Goal: Task Accomplishment & Management: Manage account settings

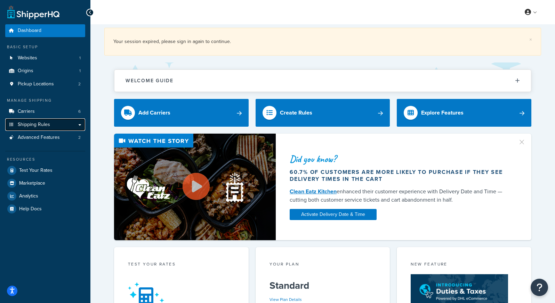
click at [31, 125] on span "Shipping Rules" at bounding box center [34, 125] width 32 height 6
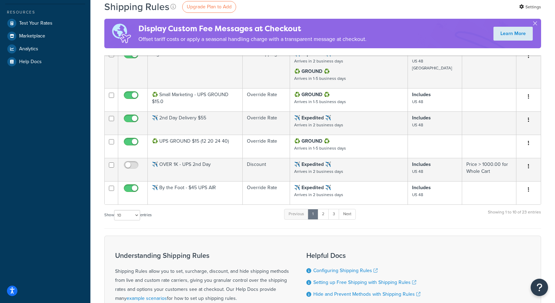
scroll to position [249, 0]
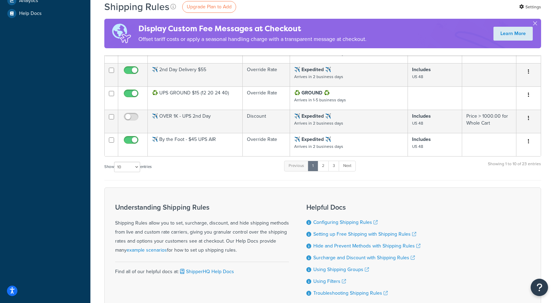
click at [142, 163] on label "Show 10 15 25 50 100 1000 entries" at bounding box center [127, 167] width 47 height 10
click at [140, 163] on select "10 15 25 50 100 1000" at bounding box center [127, 167] width 26 height 10
click at [138, 169] on select "10 15 25 50 100 1000" at bounding box center [127, 167] width 26 height 10
select select "1000"
click at [115, 162] on select "10 15 25 50 100 1000" at bounding box center [127, 167] width 26 height 10
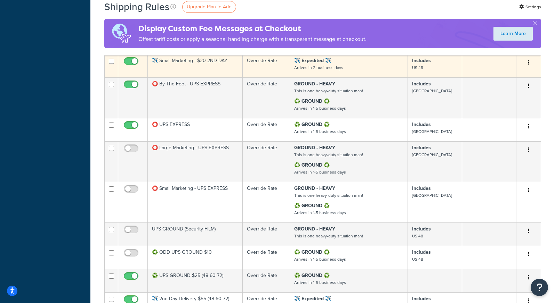
scroll to position [375, 0]
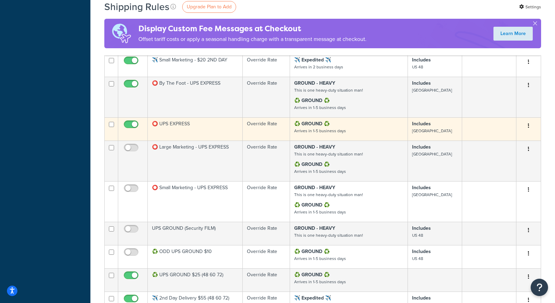
click at [531, 128] on button "button" at bounding box center [528, 126] width 10 height 11
click at [500, 145] on link "Edit" at bounding box center [505, 139] width 55 height 14
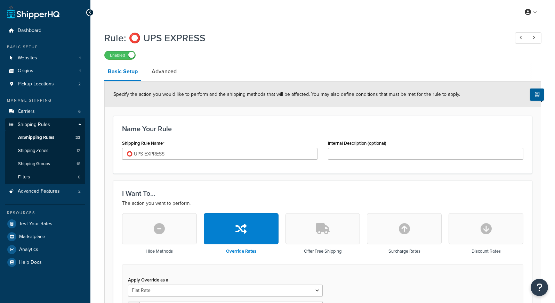
select select "ITEM"
click at [35, 110] on link "Carriers 6" at bounding box center [45, 111] width 80 height 13
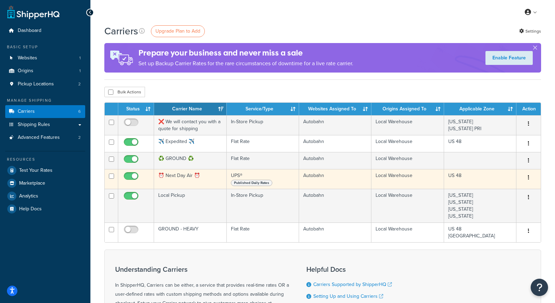
scroll to position [0, 0]
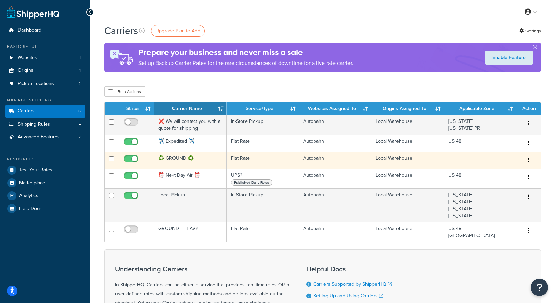
click at [528, 163] on icon "button" at bounding box center [527, 160] width 1 height 5
click at [508, 174] on link "Edit" at bounding box center [500, 174] width 55 height 14
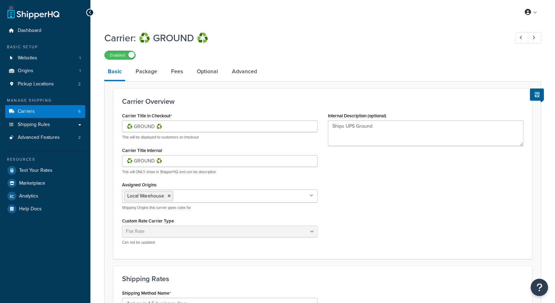
select select "flat"
select select "item"
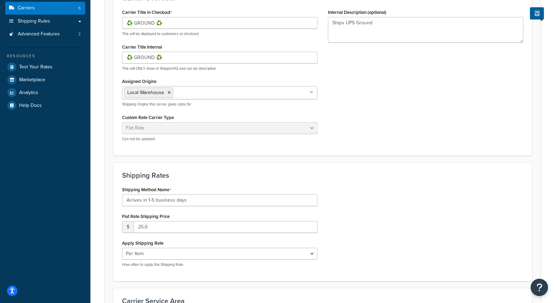
scroll to position [123, 0]
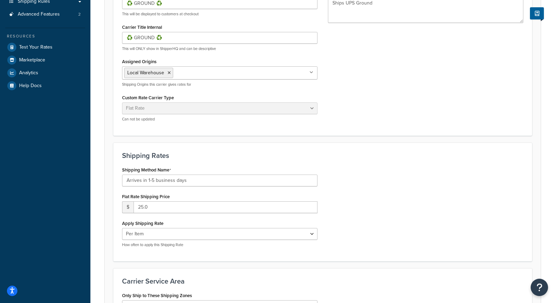
click at [391, 101] on div "Carrier Title in Checkout ♻️ GROUND ♻️ This will be displayed to customers at c…" at bounding box center [322, 57] width 411 height 140
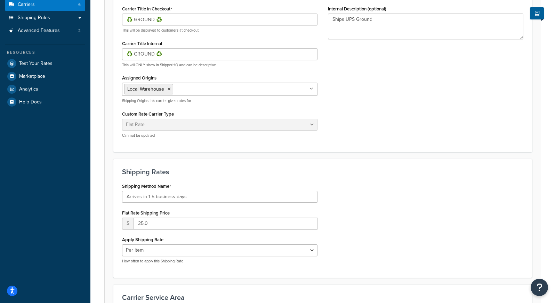
scroll to position [127, 0]
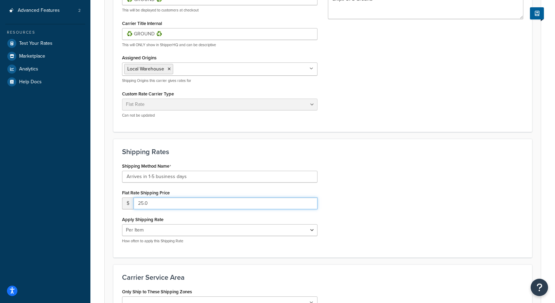
click at [164, 204] on input "25.0" at bounding box center [225, 204] width 184 height 12
drag, startPoint x: 164, startPoint y: 204, endPoint x: 136, endPoint y: 203, distance: 27.8
click at [136, 204] on input "25.0" at bounding box center [225, 204] width 184 height 12
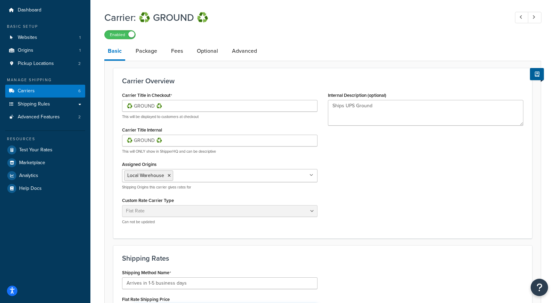
scroll to position [0, 0]
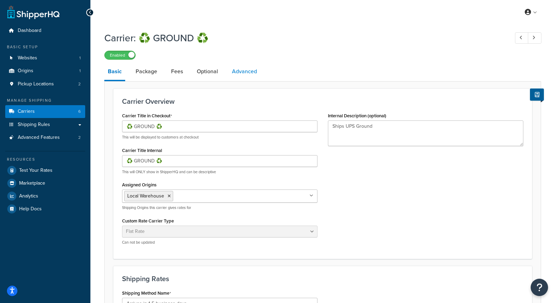
click at [252, 71] on link "Advanced" at bounding box center [244, 71] width 32 height 17
select select "false"
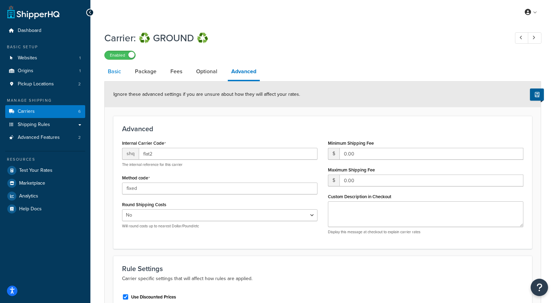
click at [114, 77] on link "Basic" at bounding box center [114, 71] width 20 height 17
select select "flat"
select select "item"
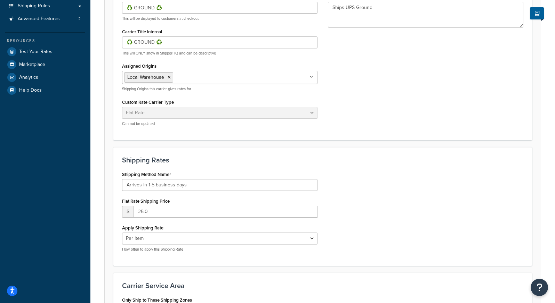
scroll to position [169, 0]
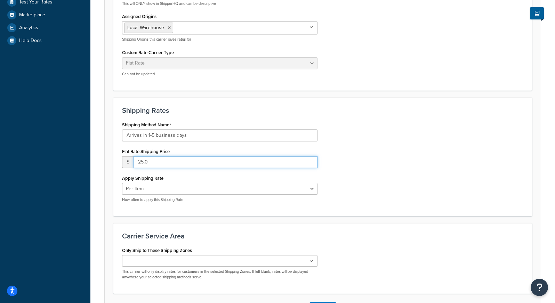
drag, startPoint x: 150, startPoint y: 159, endPoint x: 119, endPoint y: 159, distance: 31.3
click at [119, 159] on div "Shipping Method Name Arrives in 1-5 business days Flat Rate Shipping Price $ 25…" at bounding box center [220, 164] width 206 height 88
type input "10"
click at [103, 140] on div "Carrier: ♻️ GROUND ♻️ Enabled Basic Package Fees Optional Advanced Carrier Over…" at bounding box center [322, 99] width 464 height 481
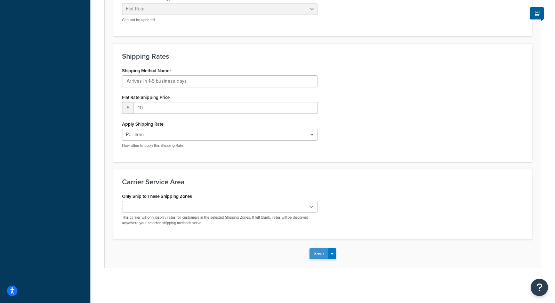
click at [314, 257] on button "Save" at bounding box center [318, 253] width 19 height 11
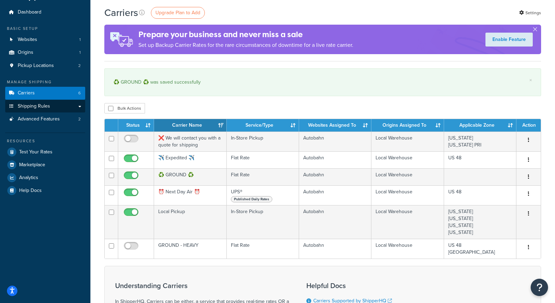
scroll to position [22, 0]
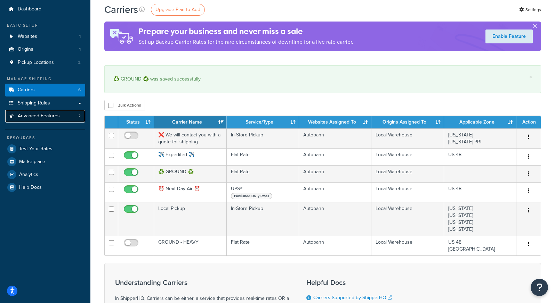
click at [37, 115] on span "Advanced Features" at bounding box center [39, 116] width 42 height 6
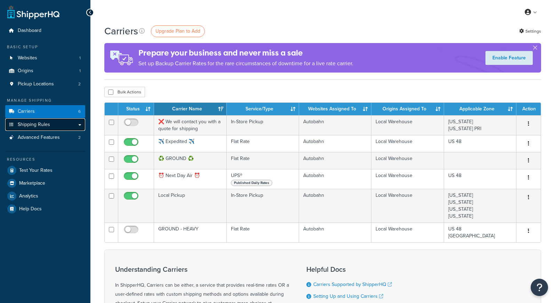
click at [34, 123] on span "Shipping Rules" at bounding box center [34, 125] width 32 height 6
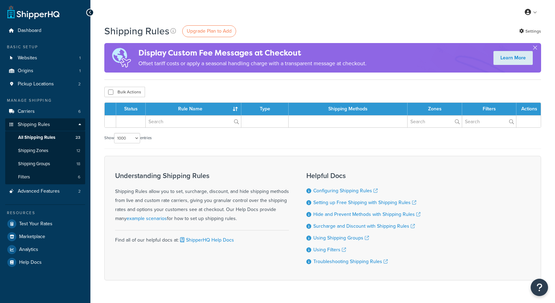
select select "1000"
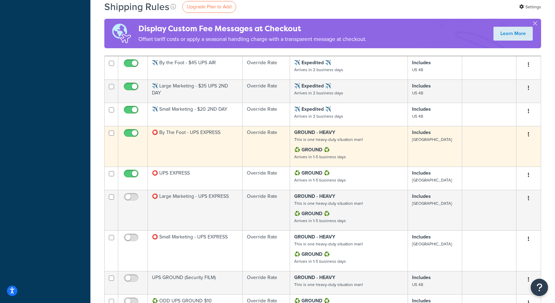
scroll to position [327, 0]
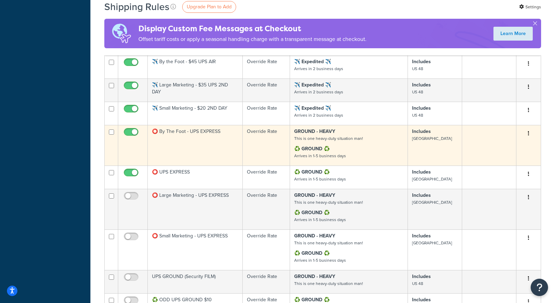
click at [528, 136] on button "button" at bounding box center [528, 133] width 10 height 11
click at [513, 145] on link "Edit" at bounding box center [505, 147] width 55 height 14
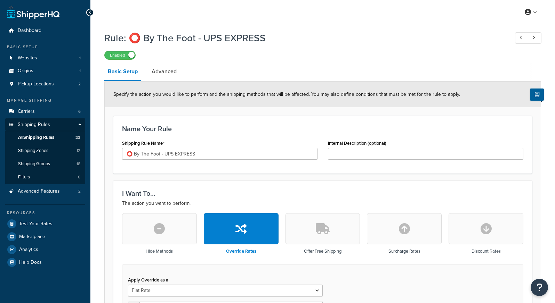
select select "BOX"
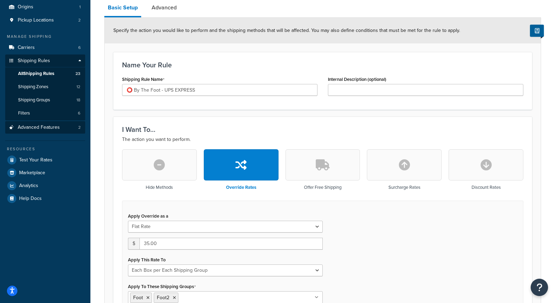
scroll to position [48, 0]
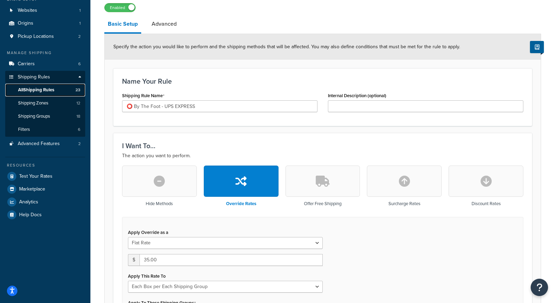
click at [38, 92] on span "All Shipping Rules" at bounding box center [36, 90] width 36 height 6
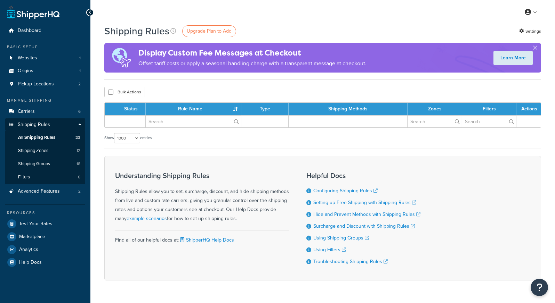
select select "1000"
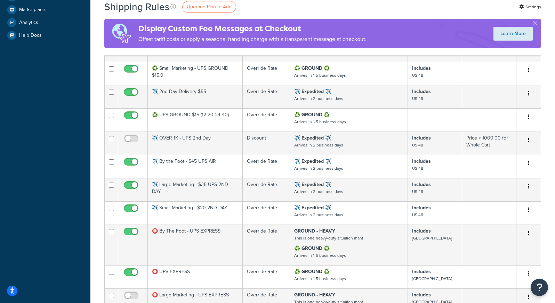
scroll to position [316, 0]
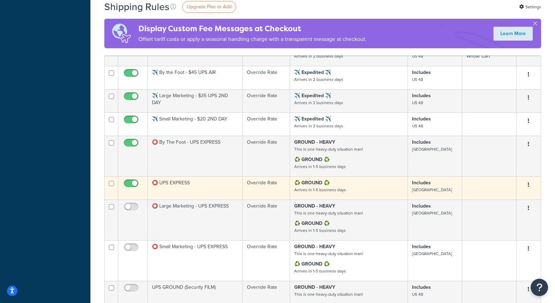
click at [531, 186] on button "button" at bounding box center [528, 185] width 10 height 11
click at [497, 200] on link "Edit" at bounding box center [505, 198] width 55 height 14
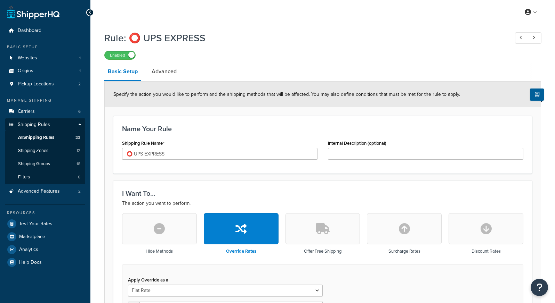
select select "ITEM"
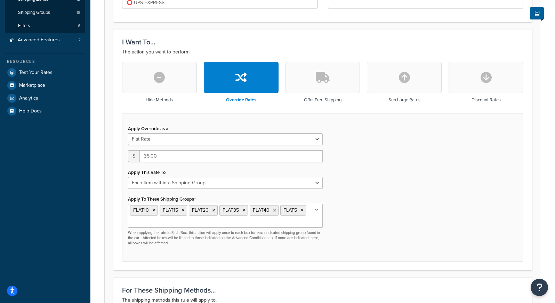
scroll to position [179, 0]
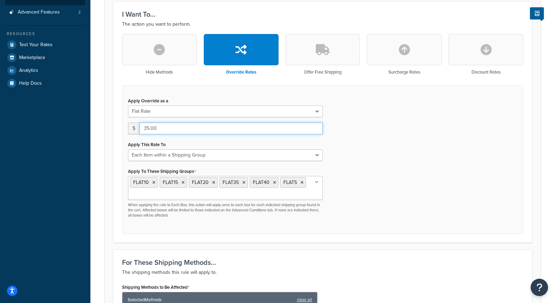
click at [146, 132] on input "35.00" at bounding box center [230, 129] width 183 height 12
click at [146, 130] on input "35.00" at bounding box center [230, 129] width 183 height 12
type input "25.00"
click at [374, 124] on div "Apply Override as a Flat Rate Percentage Flat Rate & Percentage $ 25.00 Apply T…" at bounding box center [322, 159] width 401 height 149
click at [382, 147] on div "Apply Override as a Flat Rate Percentage Flat Rate & Percentage $ 25.00 Apply T…" at bounding box center [322, 159] width 401 height 149
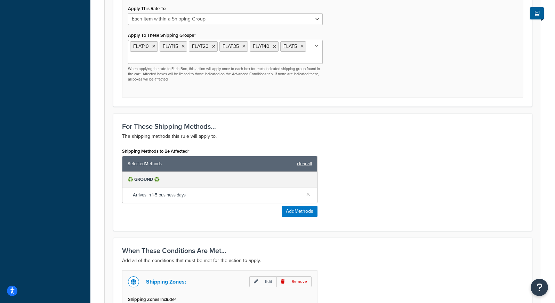
scroll to position [429, 0]
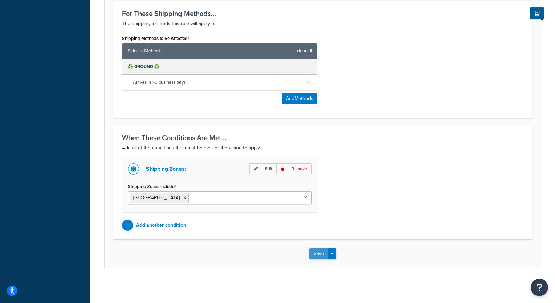
click at [317, 257] on button "Save" at bounding box center [318, 253] width 19 height 11
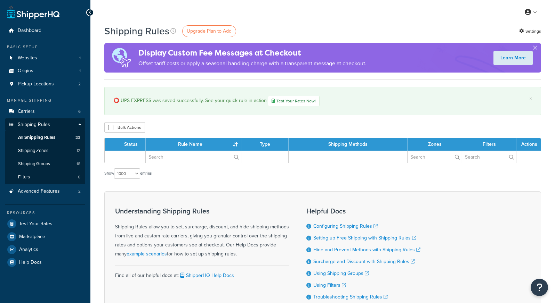
select select "1000"
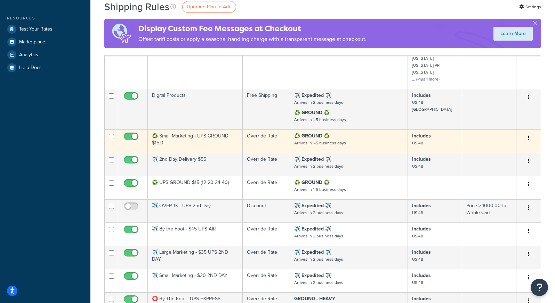
scroll to position [198, 0]
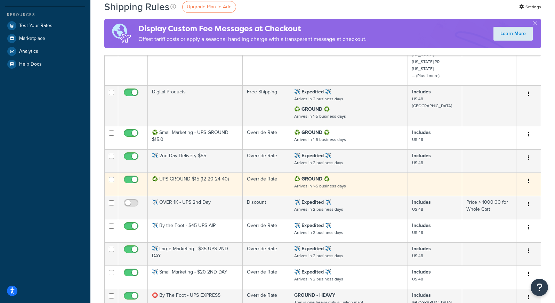
click at [529, 183] on button "button" at bounding box center [528, 181] width 10 height 11
click at [507, 192] on link "Edit" at bounding box center [505, 194] width 55 height 14
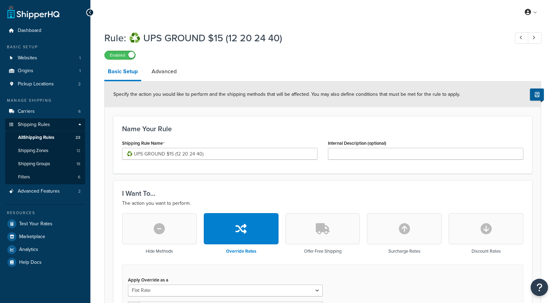
select select "ITEM"
click at [30, 109] on span "Carriers" at bounding box center [26, 112] width 17 height 6
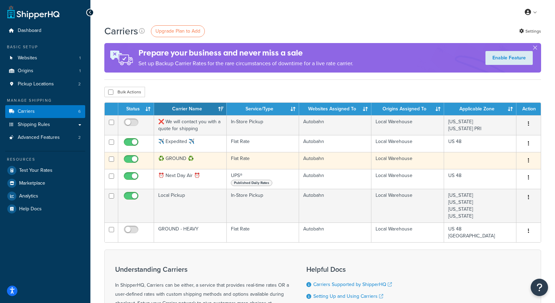
click at [528, 162] on icon "button" at bounding box center [527, 160] width 1 height 5
click at [499, 177] on link "Edit" at bounding box center [500, 175] width 55 height 14
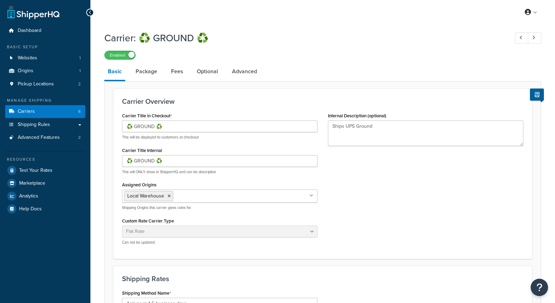
select select "flat"
select select "item"
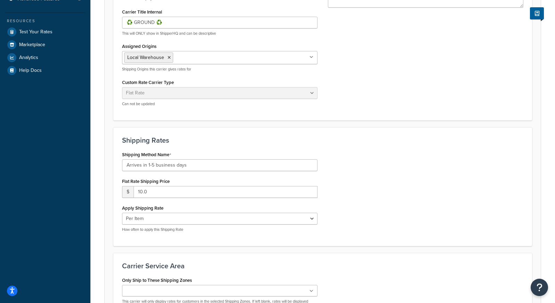
scroll to position [156, 0]
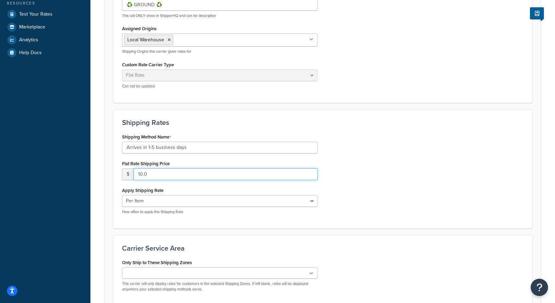
drag, startPoint x: 167, startPoint y: 176, endPoint x: 88, endPoint y: 173, distance: 79.3
click at [88, 173] on div "Dashboard Basic Setup Websites 1 Origins 1 Pickup Locations 2 Manage Shipping C…" at bounding box center [277, 107] width 555 height 526
type input "15"
click at [379, 173] on div "Shipping Method Name Arrives in 1-5 business days Flat Rate Shipping Price $ 15…" at bounding box center [322, 176] width 411 height 88
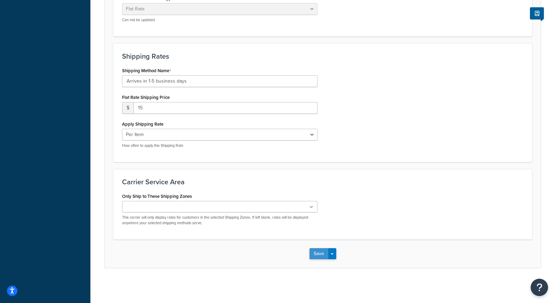
click at [318, 253] on button "Save" at bounding box center [318, 253] width 19 height 11
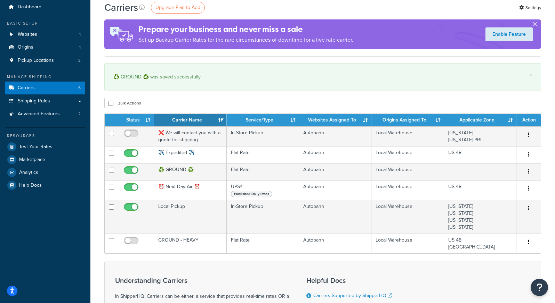
scroll to position [11, 0]
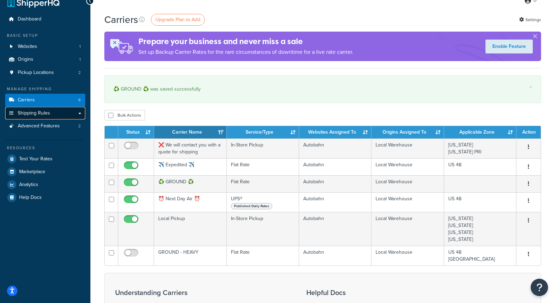
click at [50, 112] on link "Shipping Rules" at bounding box center [45, 113] width 80 height 13
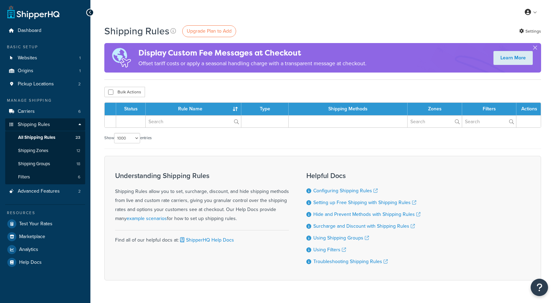
select select "1000"
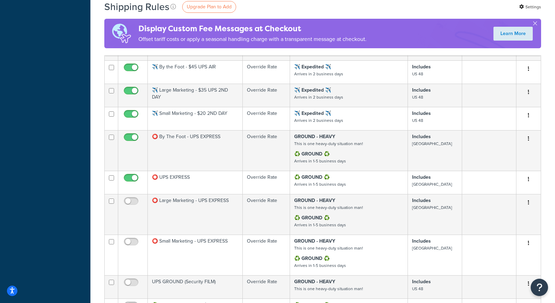
scroll to position [322, 0]
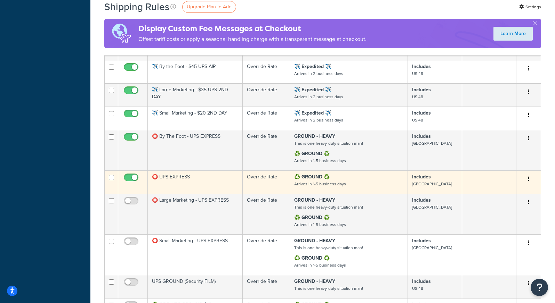
click at [525, 183] on button "button" at bounding box center [528, 179] width 10 height 11
click at [493, 193] on link "Edit" at bounding box center [505, 192] width 55 height 14
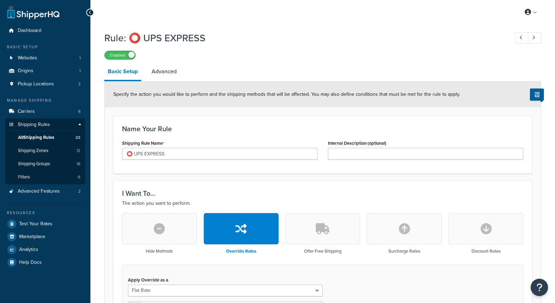
select select "ITEM"
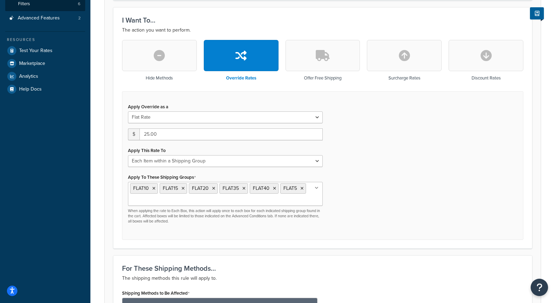
scroll to position [190, 0]
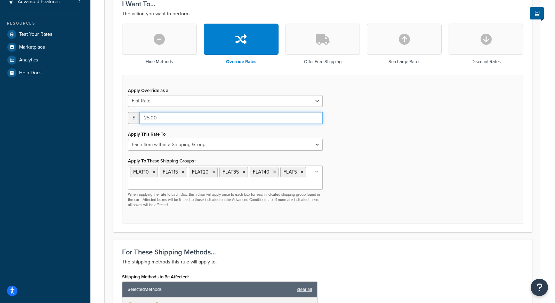
drag, startPoint x: 147, startPoint y: 120, endPoint x: 143, endPoint y: 120, distance: 4.2
click at [143, 120] on input "25.00" at bounding box center [230, 118] width 183 height 12
drag, startPoint x: 149, startPoint y: 120, endPoint x: 139, endPoint y: 120, distance: 9.7
click at [139, 120] on input "25.00" at bounding box center [230, 118] width 183 height 12
type input "20.00"
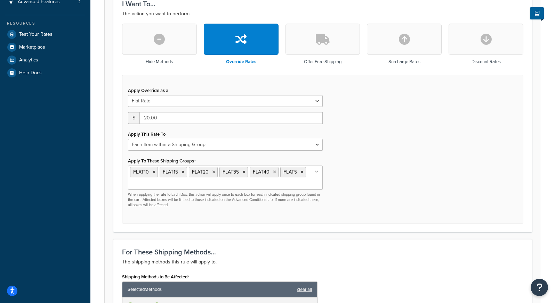
click at [364, 134] on div "Apply Override as a Flat Rate Percentage Flat Rate & Percentage $ 20.00 Apply T…" at bounding box center [322, 149] width 401 height 149
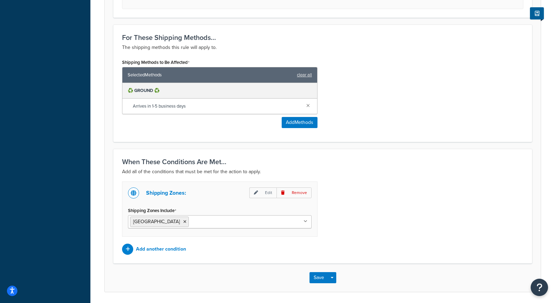
scroll to position [415, 0]
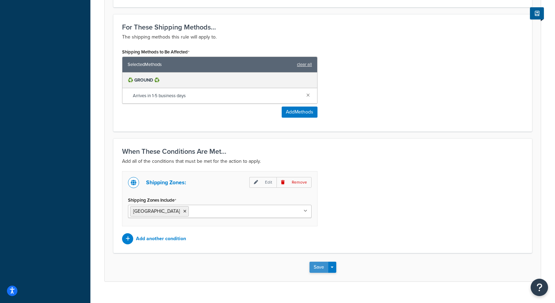
click at [317, 272] on button "Save" at bounding box center [318, 267] width 19 height 11
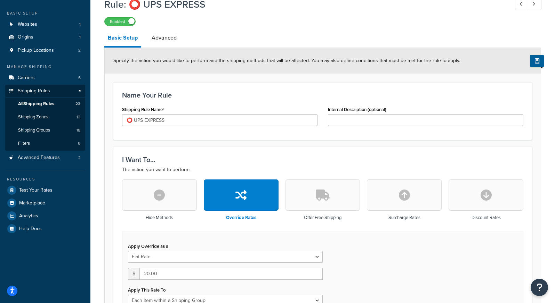
scroll to position [95, 0]
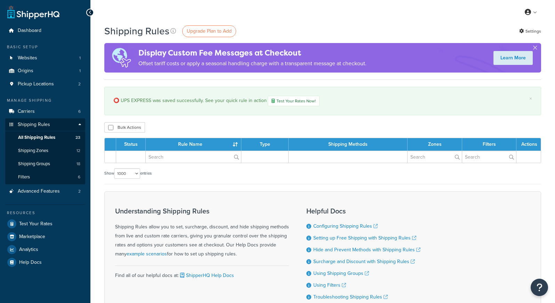
select select "1000"
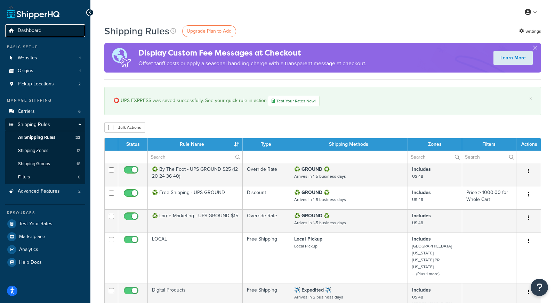
click at [26, 32] on span "Dashboard" at bounding box center [30, 31] width 24 height 6
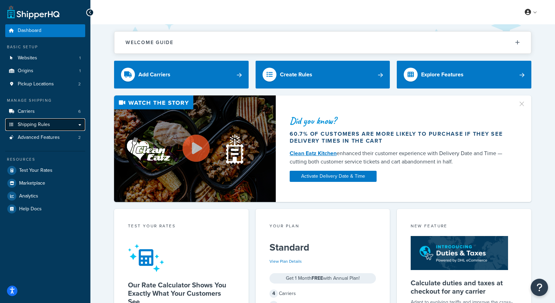
click at [40, 126] on span "Shipping Rules" at bounding box center [34, 125] width 32 height 6
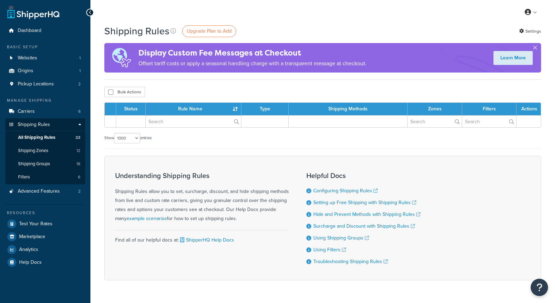
select select "1000"
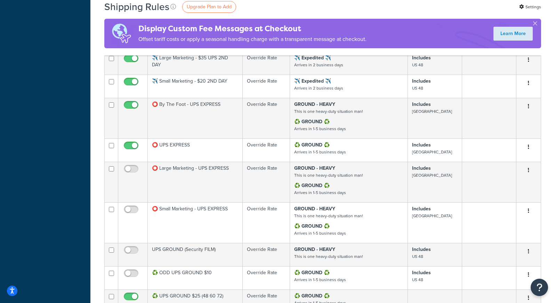
scroll to position [334, 0]
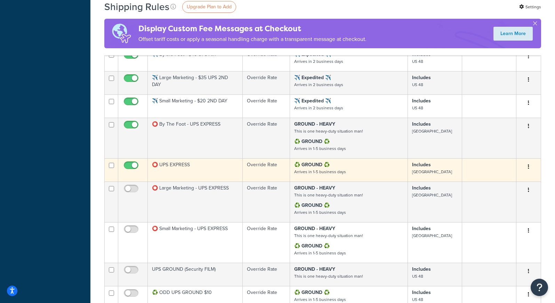
click at [527, 168] on button "button" at bounding box center [528, 167] width 10 height 11
click at [506, 178] on link "Edit" at bounding box center [505, 180] width 55 height 14
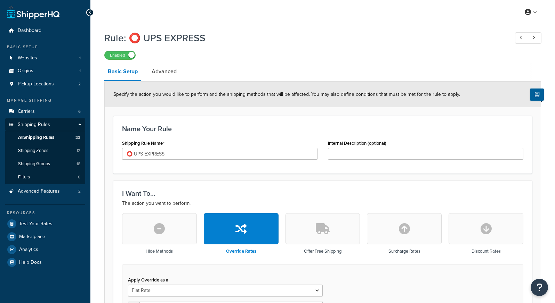
select select "ITEM"
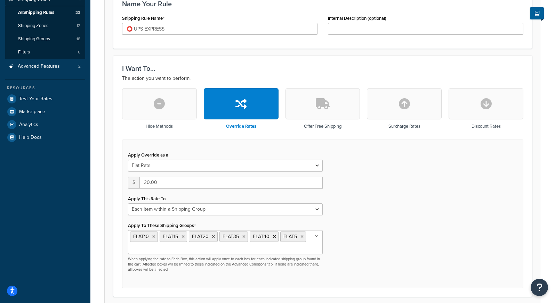
scroll to position [133, 0]
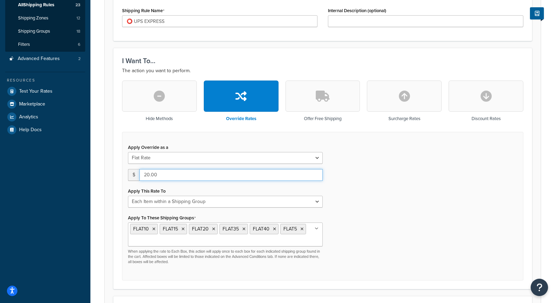
drag, startPoint x: 149, startPoint y: 175, endPoint x: 134, endPoint y: 175, distance: 14.9
click at [134, 175] on div "$ 20.00" at bounding box center [225, 175] width 195 height 12
type input "10.00"
click at [351, 171] on div "Apply Override as a Flat Rate Percentage Flat Rate & Percentage $ 10.00 Apply T…" at bounding box center [322, 206] width 401 height 149
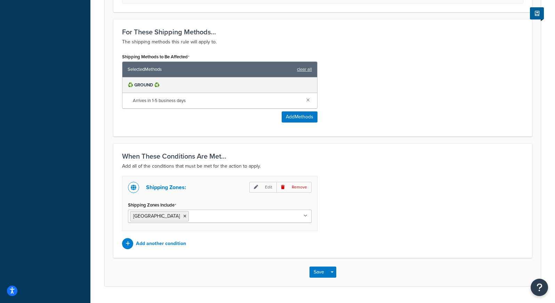
scroll to position [429, 0]
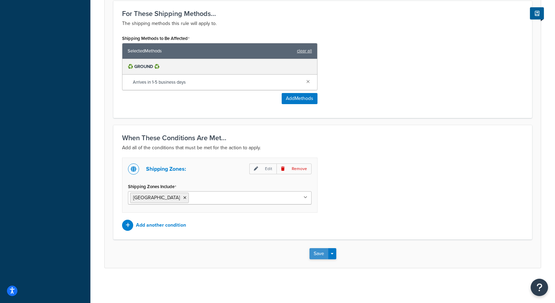
click at [319, 252] on button "Save" at bounding box center [318, 253] width 19 height 11
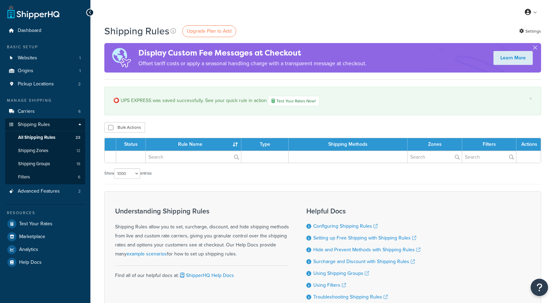
select select "1000"
